Goal: Task Accomplishment & Management: Manage account settings

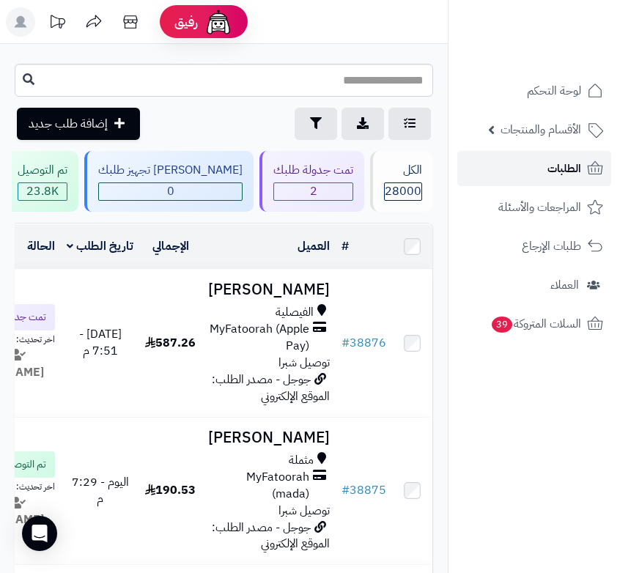
click at [577, 168] on span "الطلبات" at bounding box center [565, 168] width 34 height 21
click at [575, 172] on span "الطلبات" at bounding box center [565, 168] width 34 height 21
click at [552, 172] on span "الطلبات" at bounding box center [565, 168] width 34 height 21
click at [525, 178] on link "الطلبات" at bounding box center [534, 168] width 154 height 35
click at [540, 170] on link "الطلبات" at bounding box center [534, 168] width 154 height 35
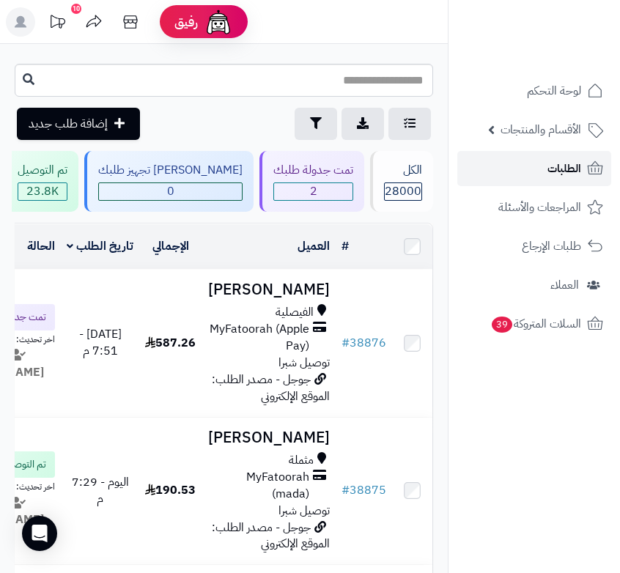
click at [575, 158] on span "الطلبات" at bounding box center [565, 168] width 34 height 21
click at [560, 162] on span "الطلبات" at bounding box center [565, 168] width 34 height 21
click at [563, 166] on span "الطلبات" at bounding box center [565, 168] width 34 height 21
click at [558, 167] on span "الطلبات" at bounding box center [565, 168] width 34 height 21
click at [560, 174] on span "الطلبات" at bounding box center [565, 168] width 34 height 21
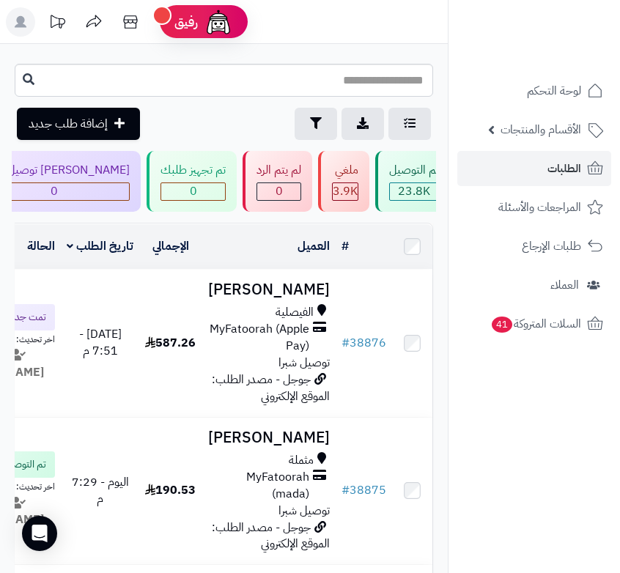
scroll to position [0, -471]
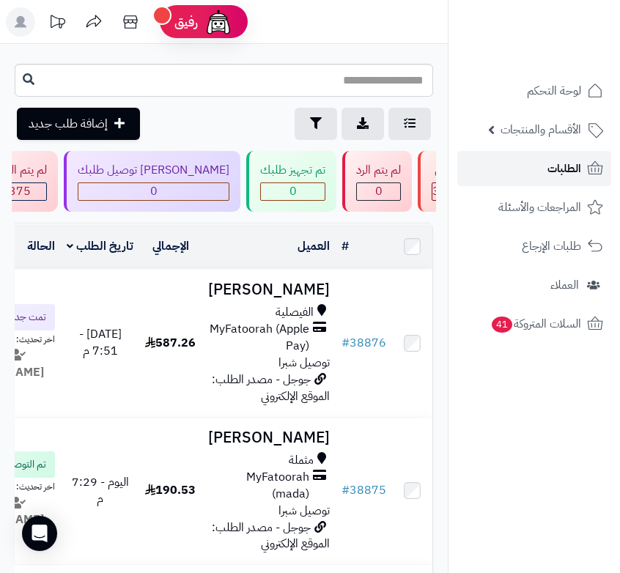
click at [561, 166] on span "الطلبات" at bounding box center [565, 168] width 34 height 21
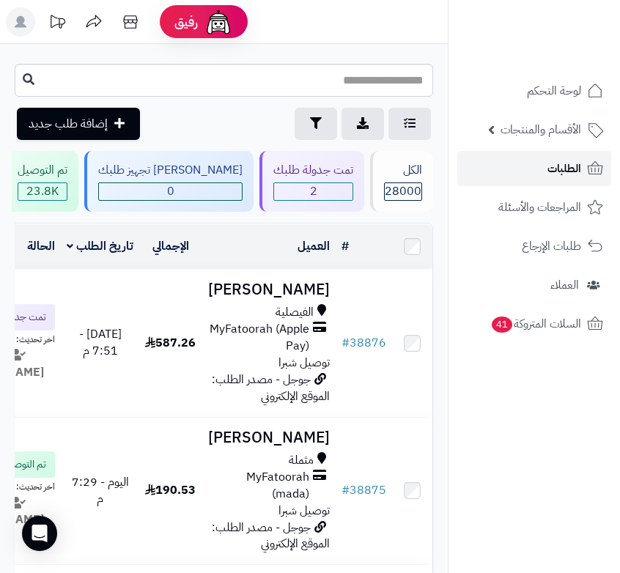
click at [561, 172] on span "الطلبات" at bounding box center [565, 168] width 34 height 21
click at [555, 155] on link "الطلبات" at bounding box center [534, 168] width 154 height 35
click at [561, 161] on span "الطلبات" at bounding box center [565, 168] width 34 height 21
click at [528, 177] on link "الطلبات" at bounding box center [534, 168] width 154 height 35
click at [577, 172] on span "الطلبات" at bounding box center [565, 168] width 34 height 21
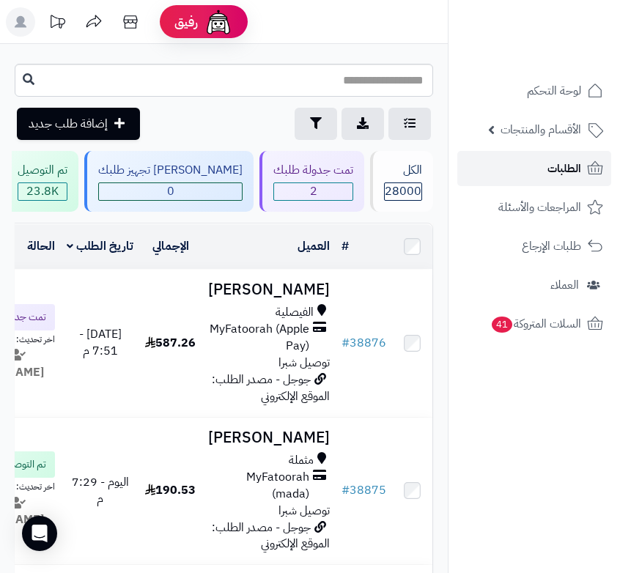
click at [567, 166] on span "الطلبات" at bounding box center [565, 168] width 34 height 21
click at [562, 171] on span "الطلبات" at bounding box center [565, 168] width 34 height 21
click at [564, 161] on span "الطلبات" at bounding box center [565, 168] width 34 height 21
click at [533, 177] on link "الطلبات" at bounding box center [534, 168] width 154 height 35
click at [531, 172] on link "الطلبات" at bounding box center [534, 168] width 154 height 35
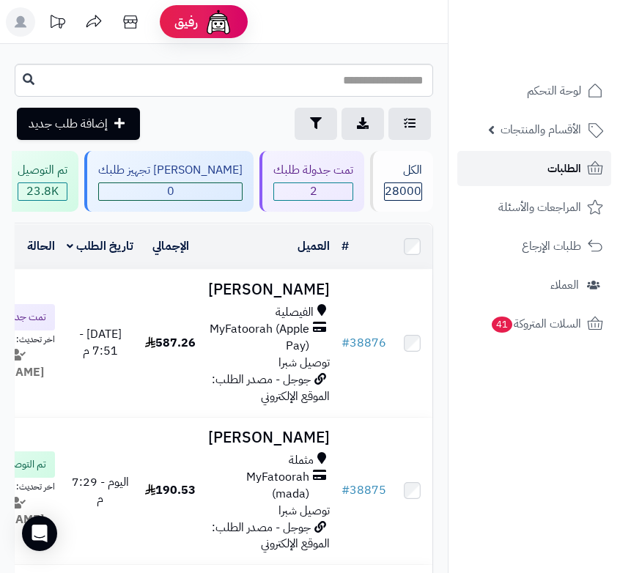
click at [572, 169] on span "الطلبات" at bounding box center [565, 168] width 34 height 21
click at [576, 161] on span "الطلبات" at bounding box center [565, 168] width 34 height 21
click at [551, 174] on span "الطلبات" at bounding box center [565, 168] width 34 height 21
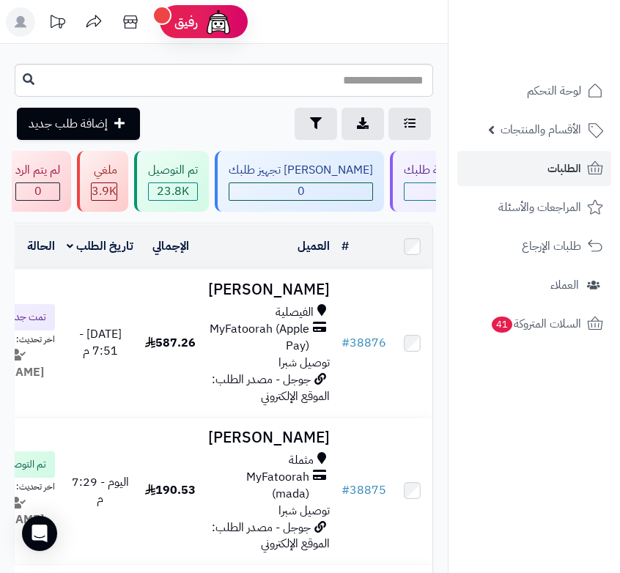
scroll to position [0, 1]
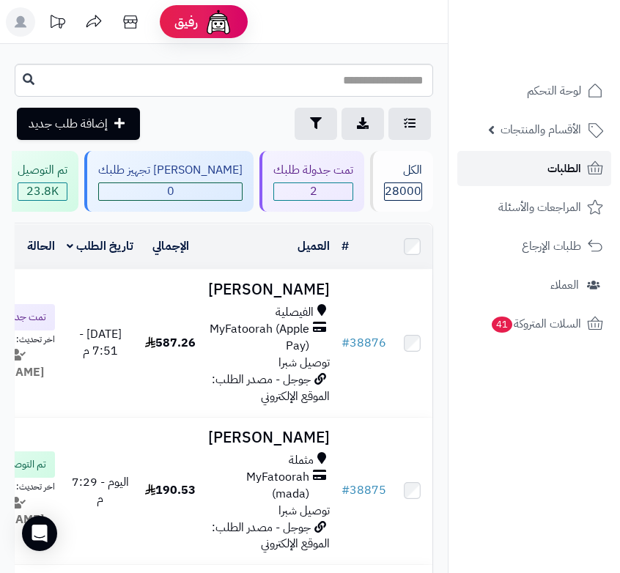
click at [548, 174] on span "الطلبات" at bounding box center [565, 168] width 34 height 21
click at [582, 169] on link "الطلبات" at bounding box center [534, 168] width 154 height 35
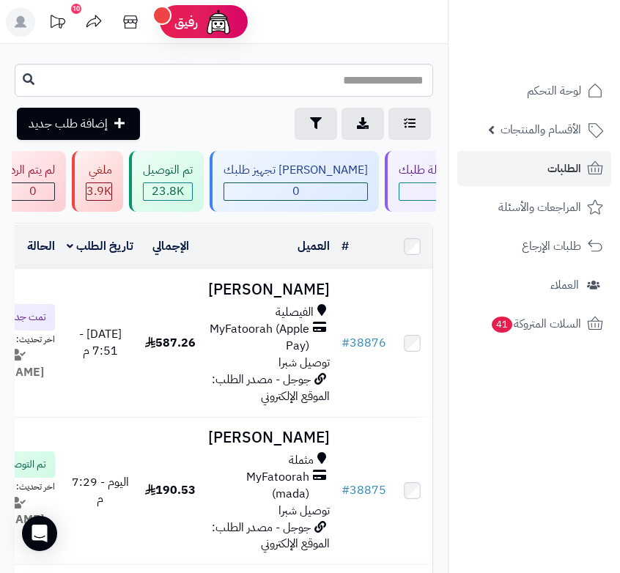
scroll to position [0, 1]
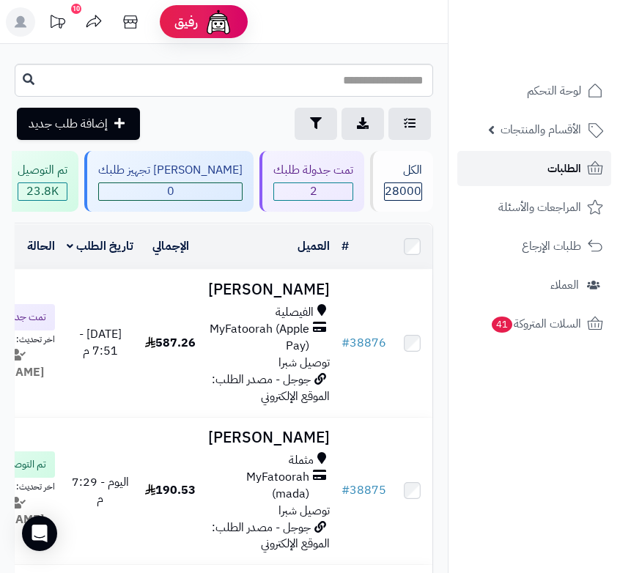
click at [571, 173] on span "الطلبات" at bounding box center [565, 168] width 34 height 21
click at [565, 163] on span "الطلبات" at bounding box center [565, 168] width 34 height 21
click at [20, 21] on icon at bounding box center [21, 22] width 12 height 12
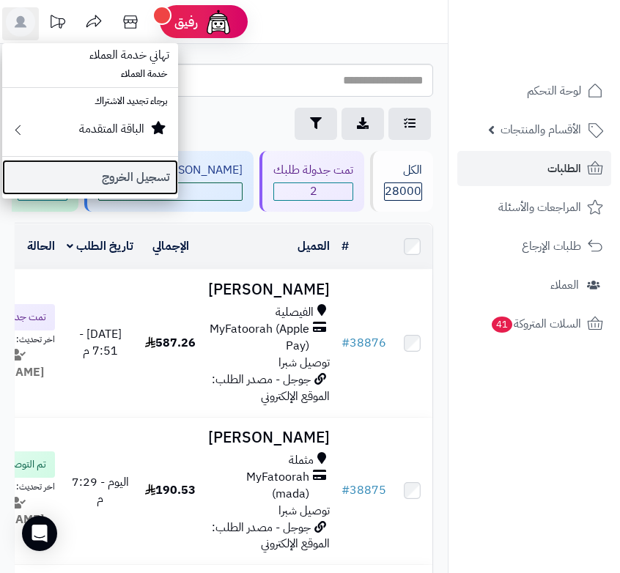
click at [132, 176] on link "تسجيل الخروج" at bounding box center [90, 177] width 176 height 35
